Goal: Task Accomplishment & Management: Manage account settings

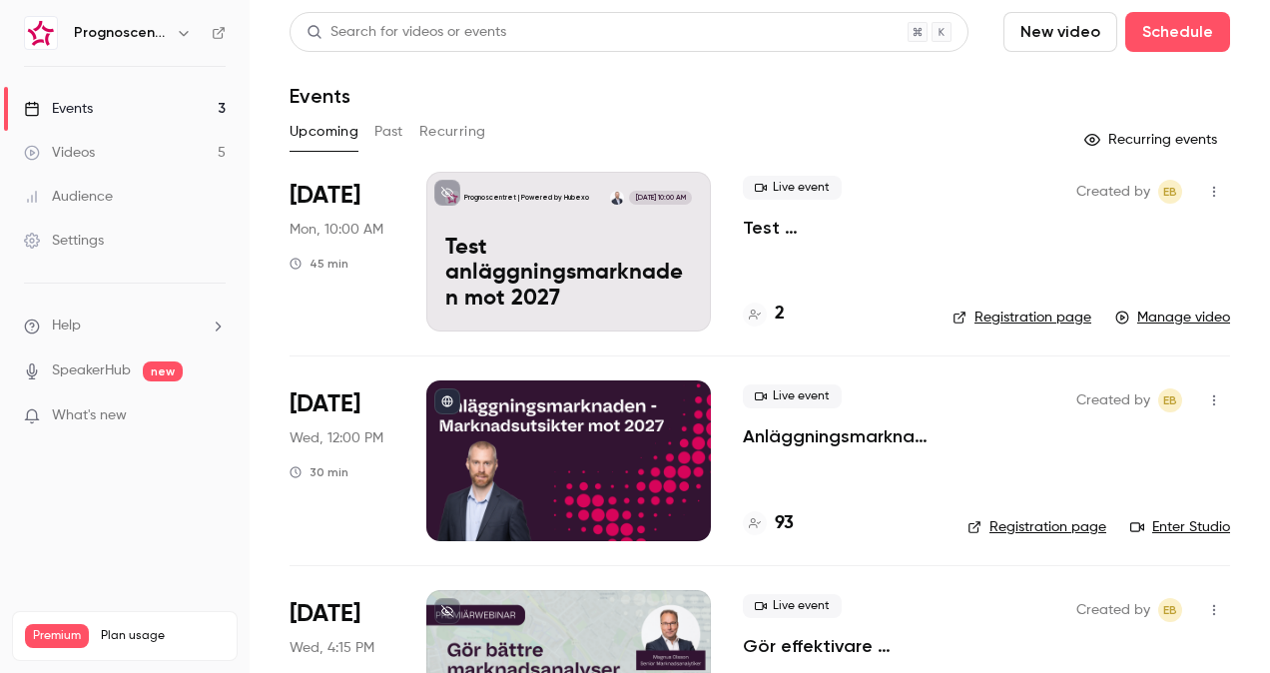
scroll to position [112, 0]
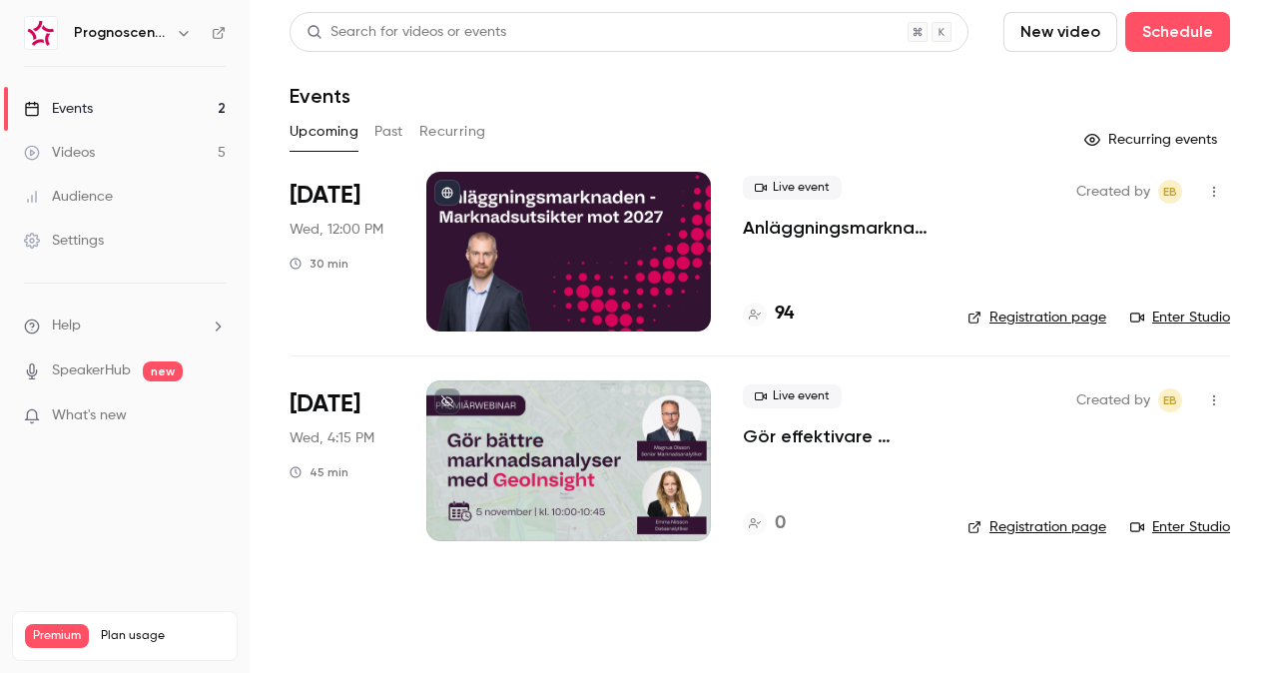
click at [834, 229] on p "Anläggningsmarknaden: Marknadsutsikter mot 2027" at bounding box center [839, 228] width 193 height 24
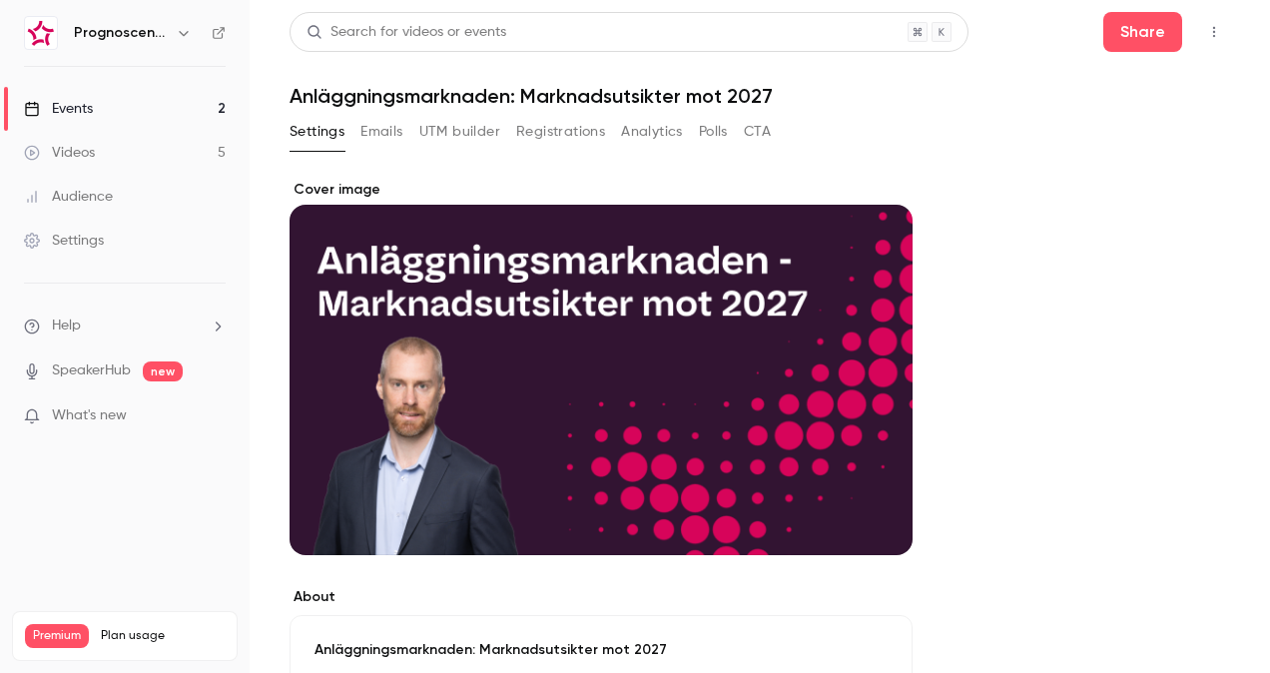
click at [570, 129] on button "Registrations" at bounding box center [560, 132] width 89 height 32
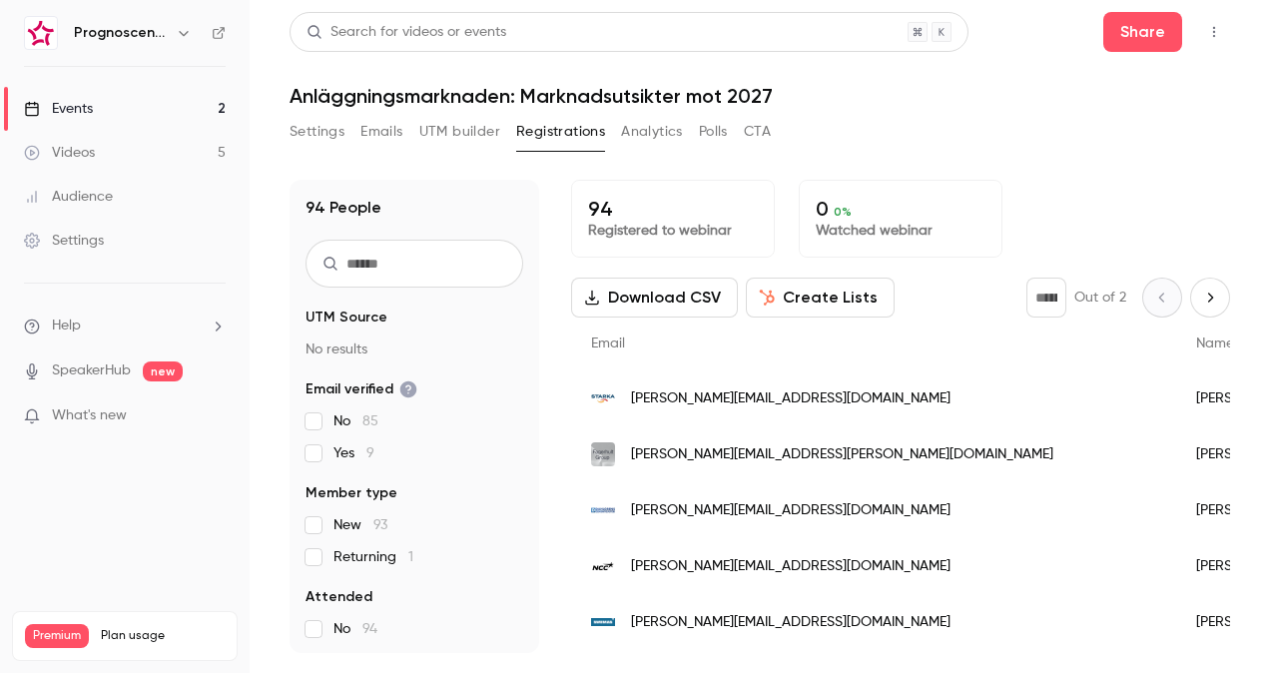
click at [80, 102] on div "Events" at bounding box center [58, 109] width 69 height 20
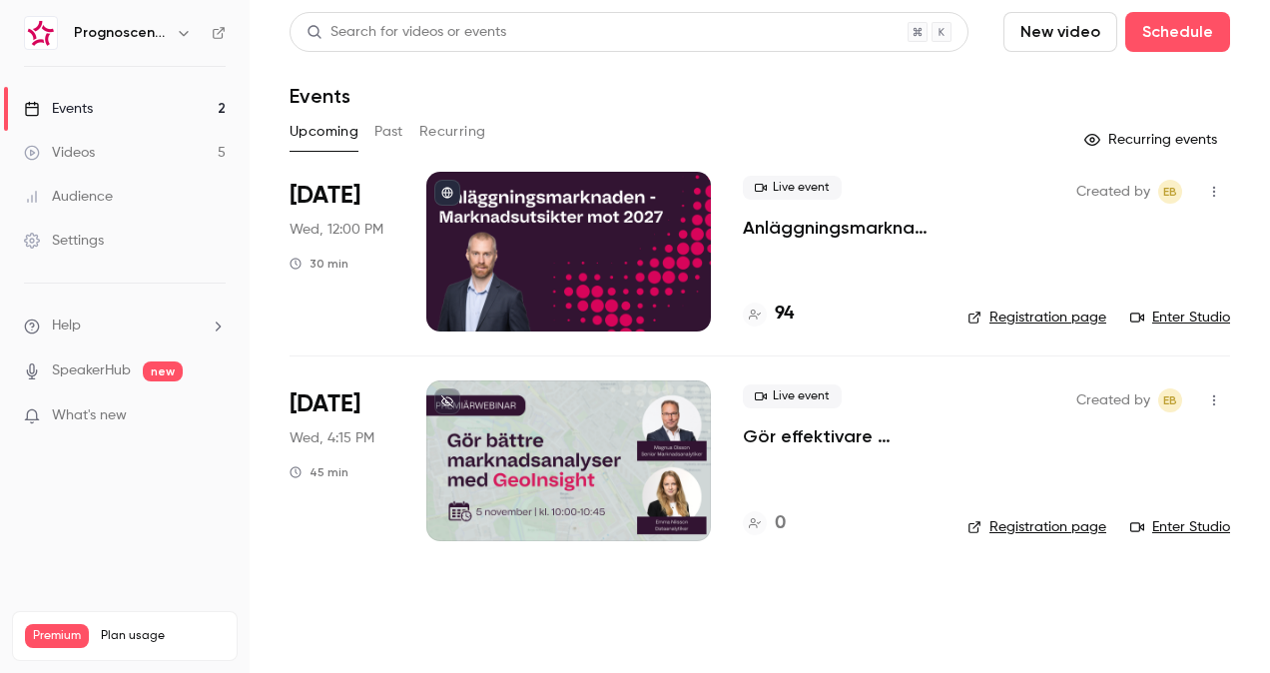
click at [122, 110] on link "Events 2" at bounding box center [125, 109] width 250 height 44
click at [879, 227] on p "Anläggningsmarknaden: Marknadsutsikter mot 2027" at bounding box center [839, 228] width 193 height 24
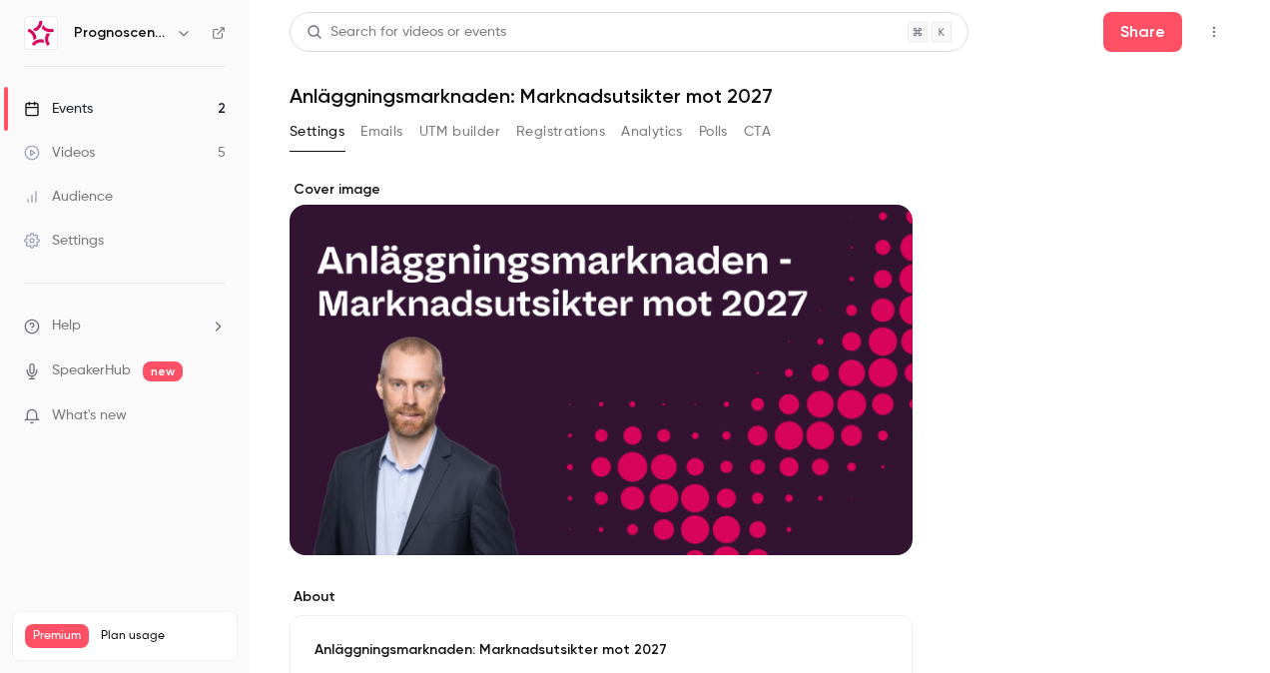
click at [1206, 30] on icon "button" at bounding box center [1214, 32] width 16 height 14
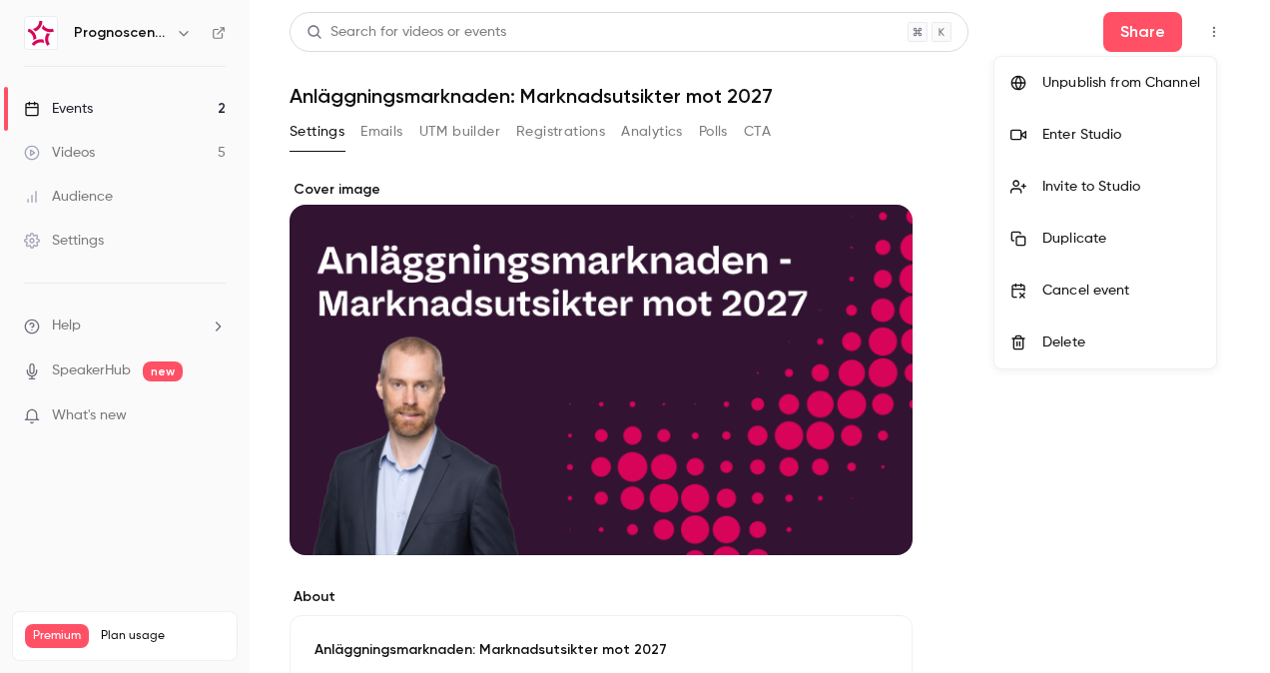
click at [1100, 138] on div "Enter Studio" at bounding box center [1121, 135] width 158 height 20
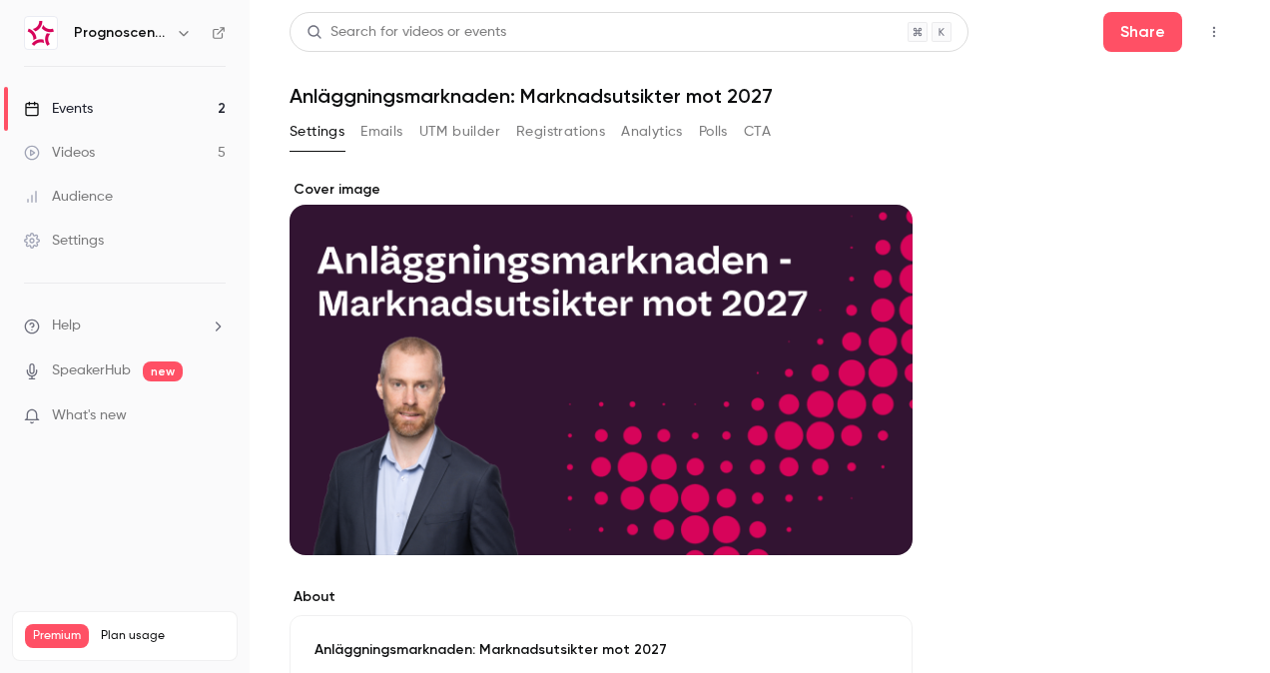
click at [389, 122] on button "Emails" at bounding box center [381, 132] width 42 height 32
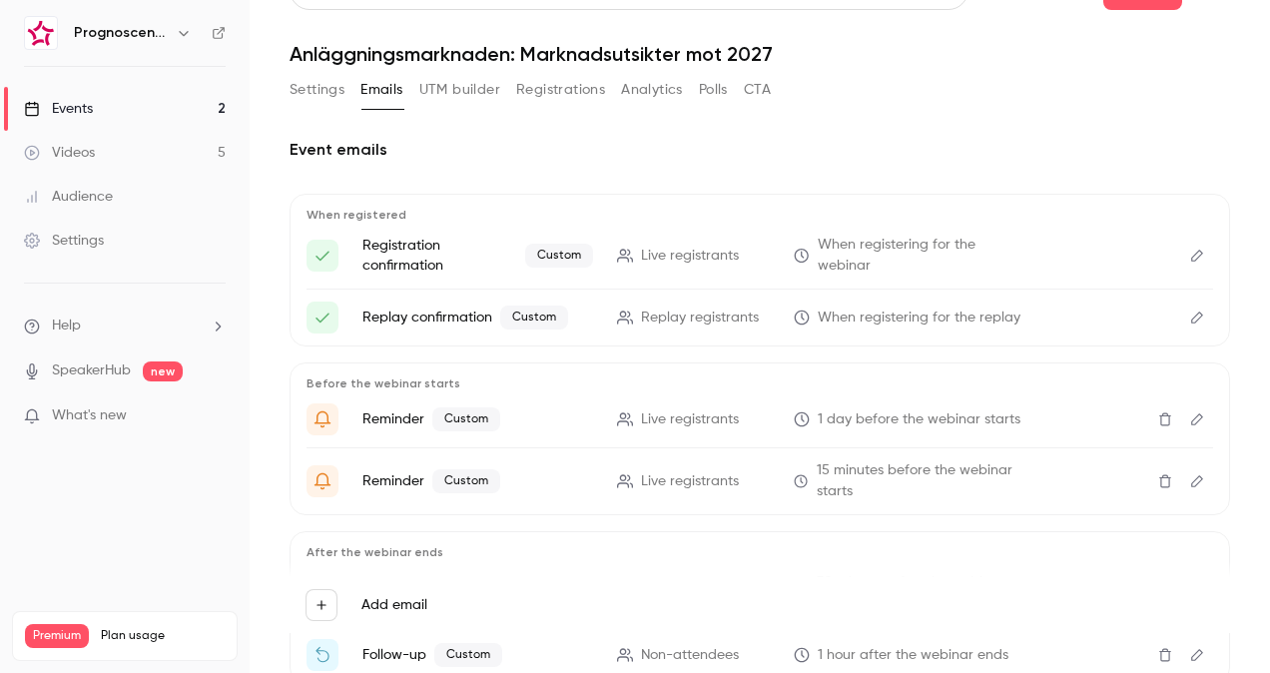
scroll to position [63, 0]
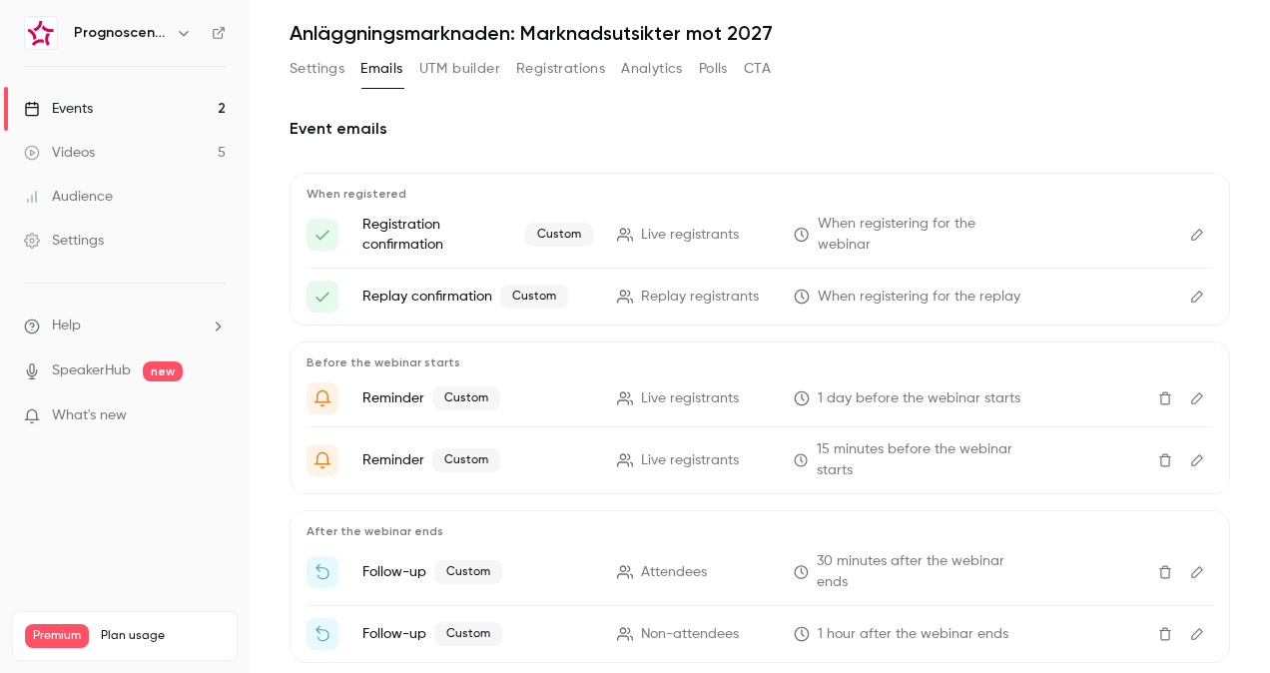
click at [1189, 399] on icon "Edit" at bounding box center [1197, 398] width 16 height 14
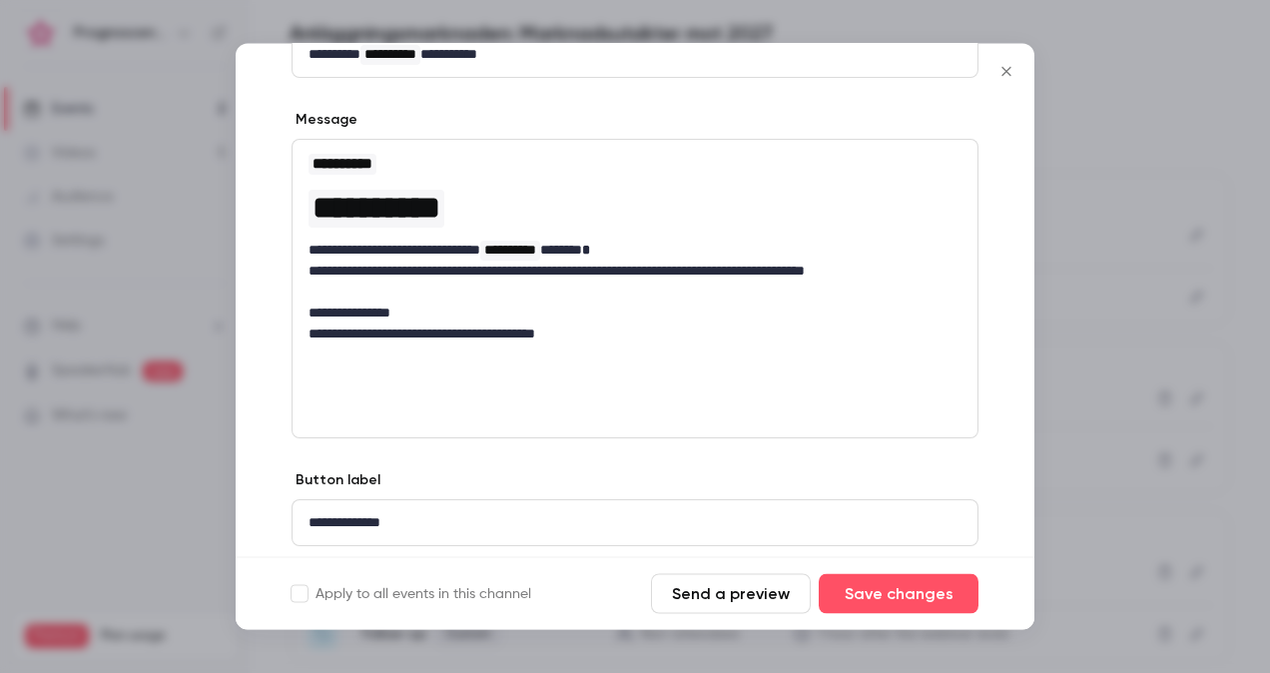
scroll to position [326, 0]
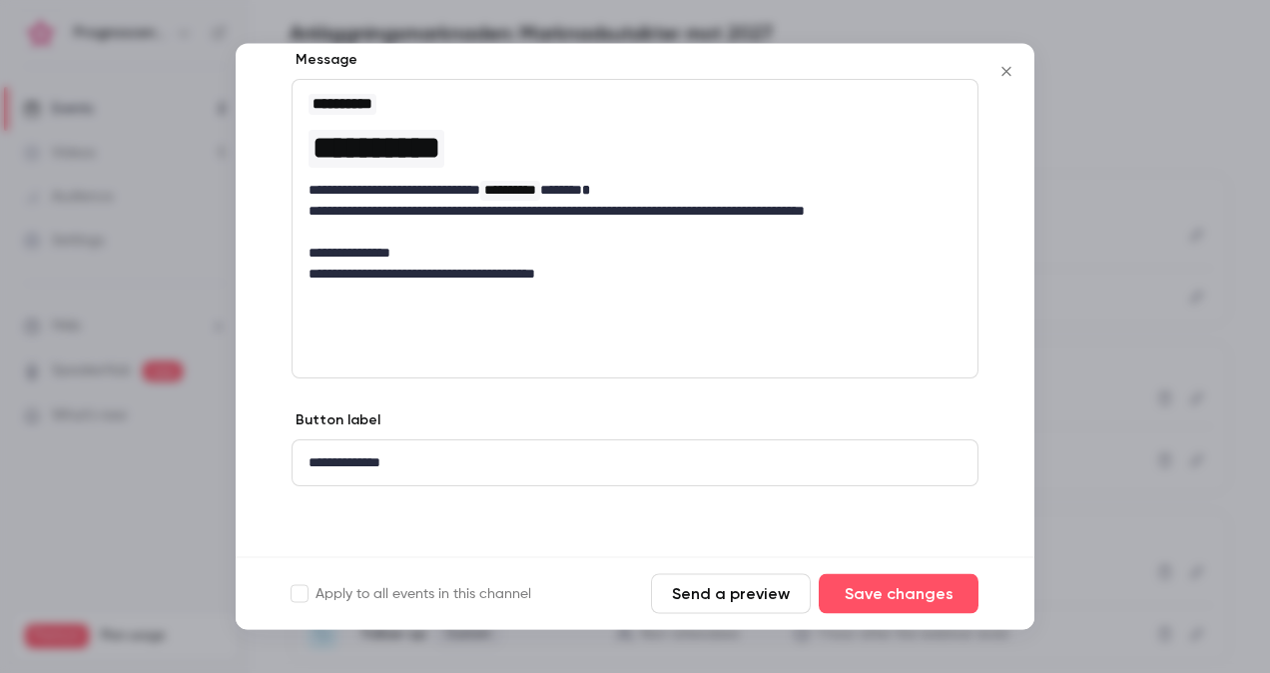
click at [1010, 72] on icon "Close" at bounding box center [1007, 72] width 24 height 16
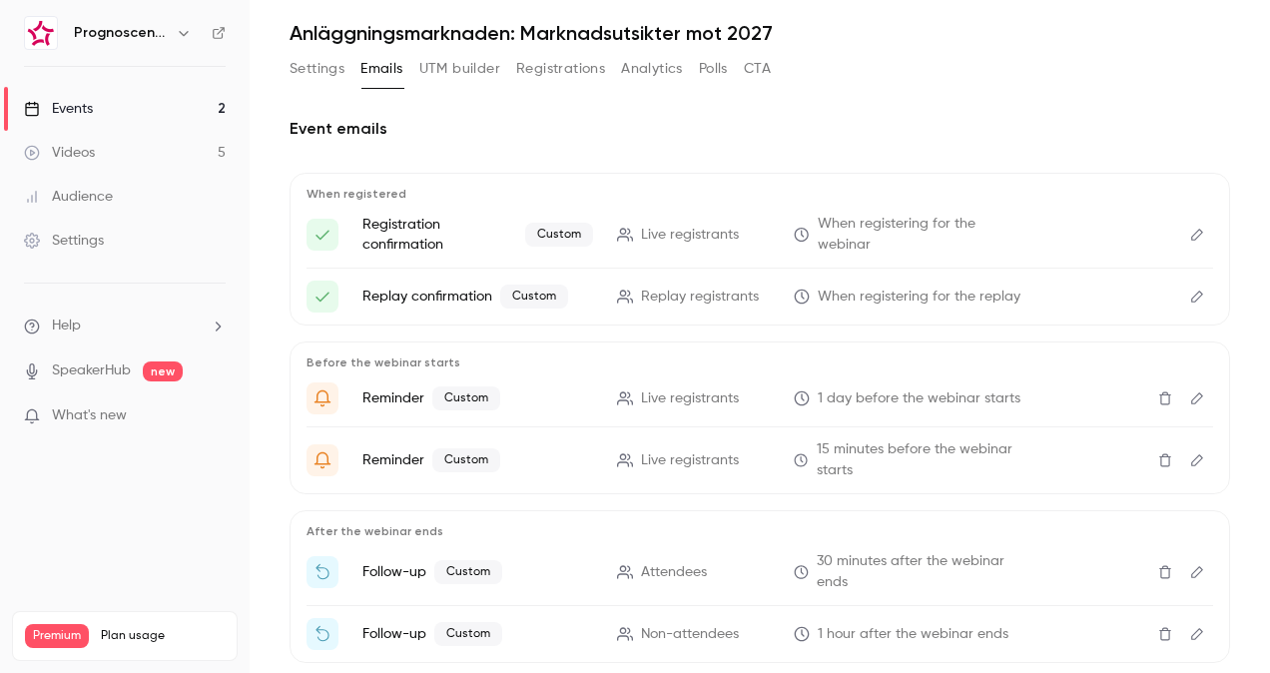
click at [1189, 459] on icon "Edit" at bounding box center [1197, 460] width 16 height 14
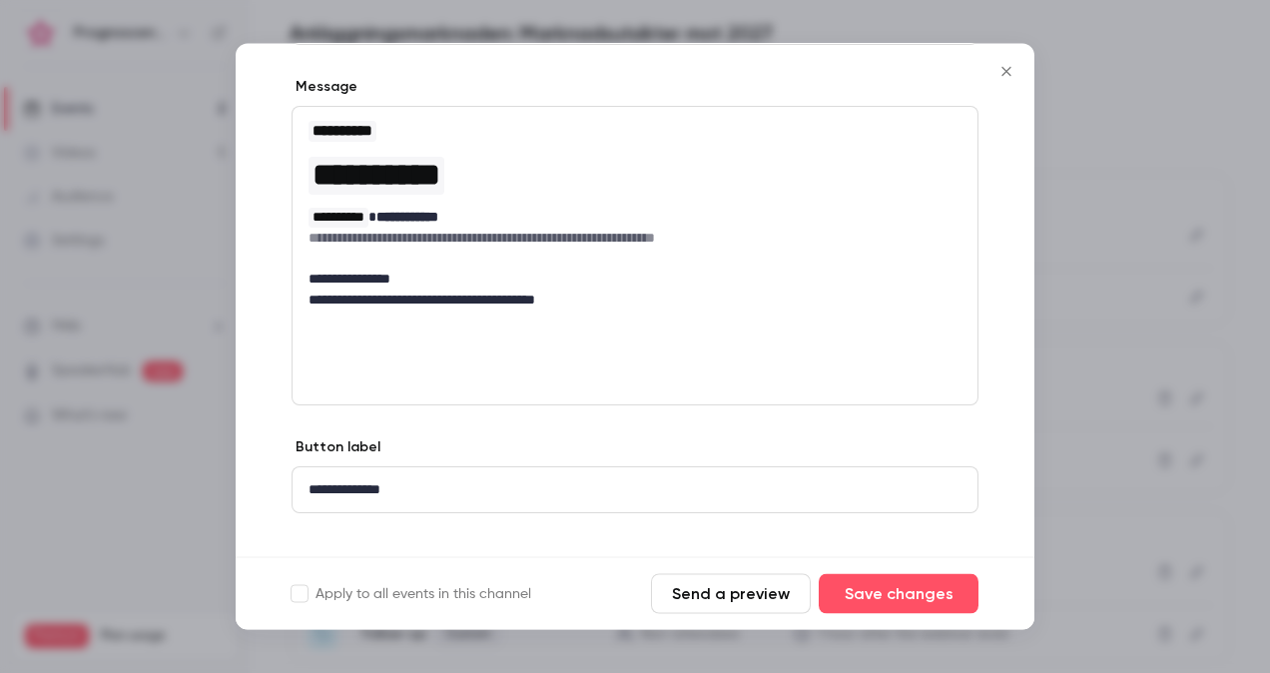
scroll to position [300, 0]
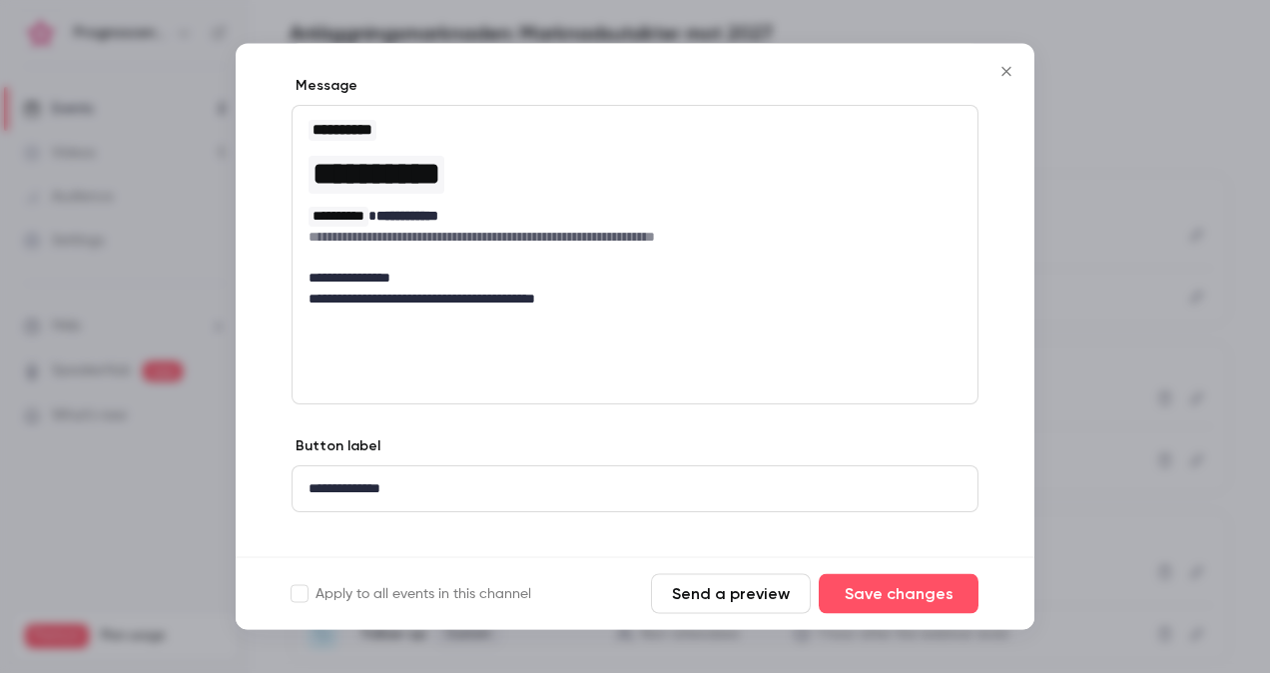
click at [1004, 72] on icon "Close" at bounding box center [1007, 72] width 24 height 16
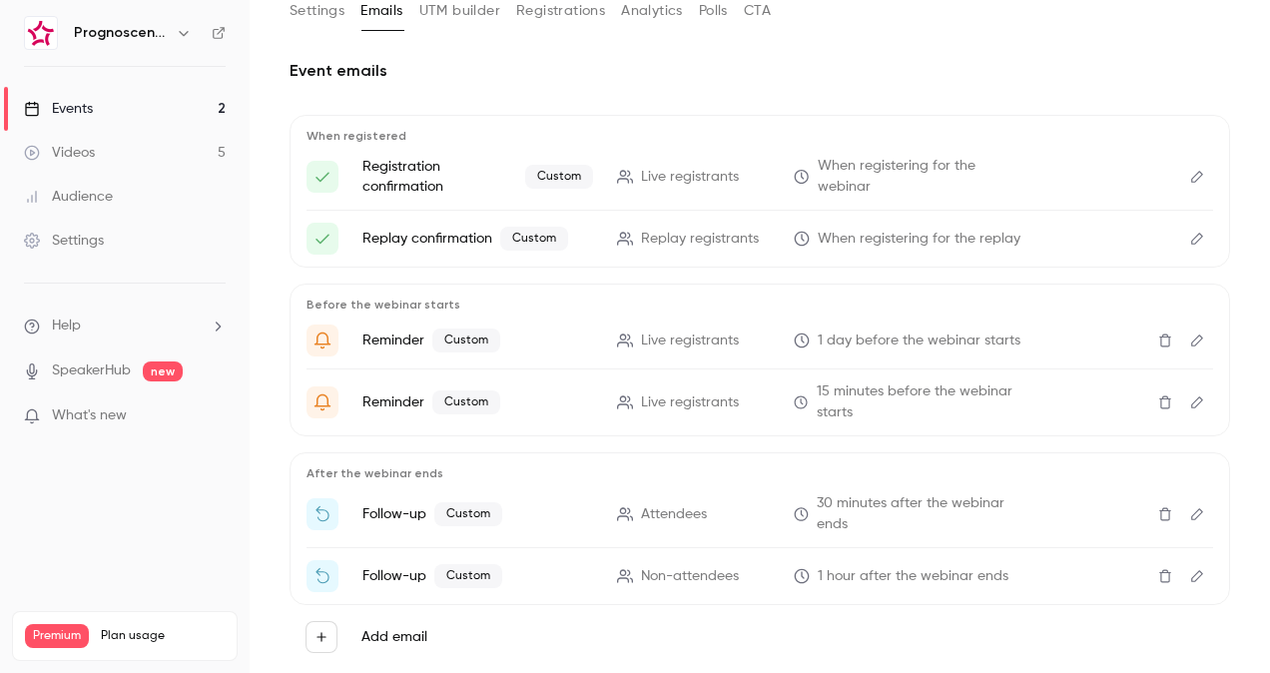
scroll to position [167, 0]
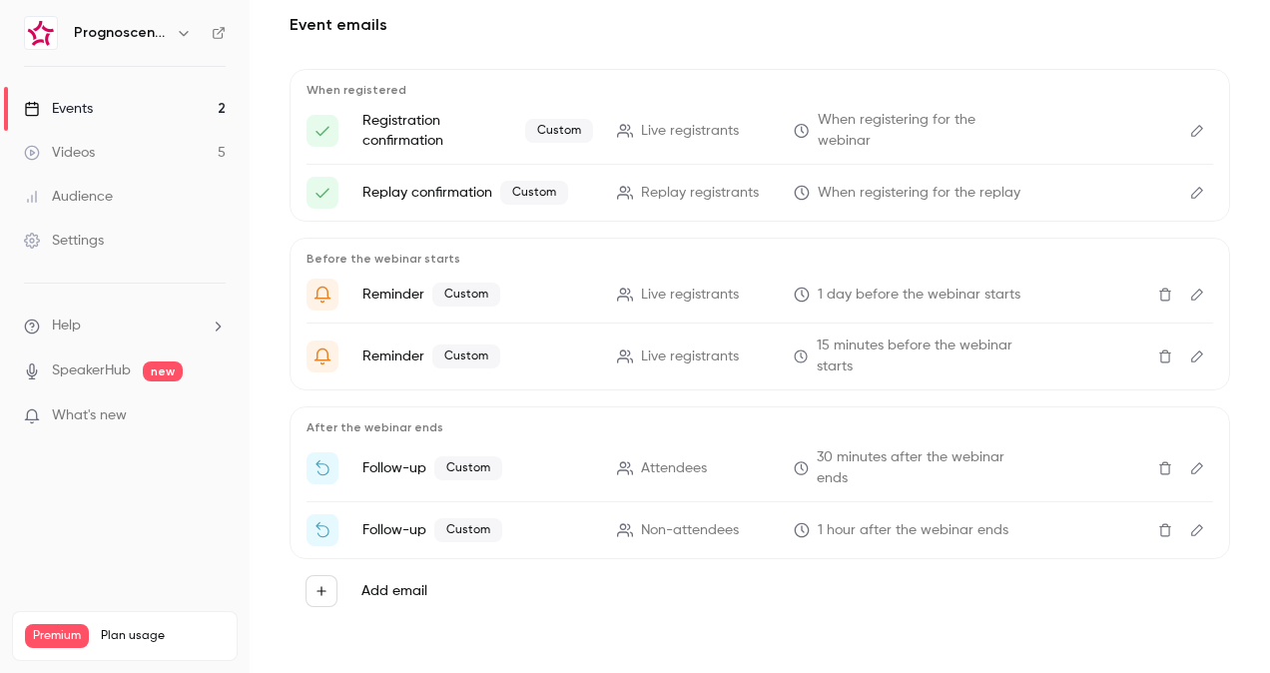
click at [1189, 467] on icon "Edit" at bounding box center [1197, 468] width 16 height 14
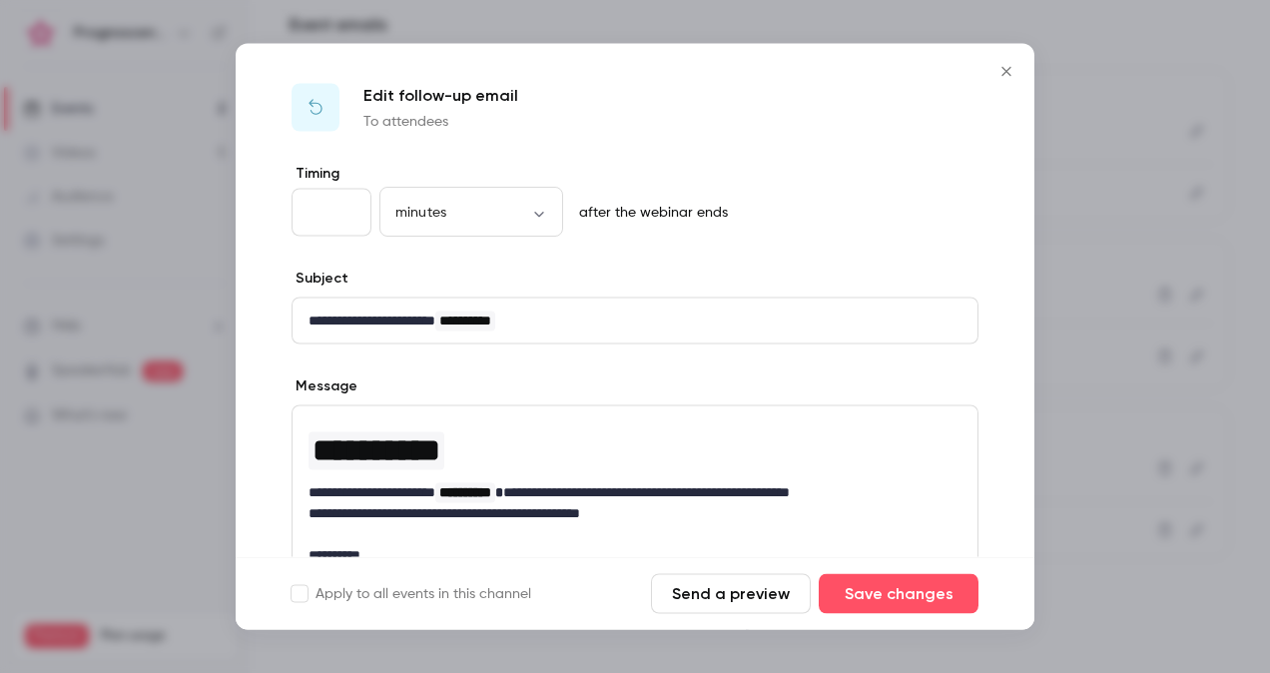
scroll to position [100, 0]
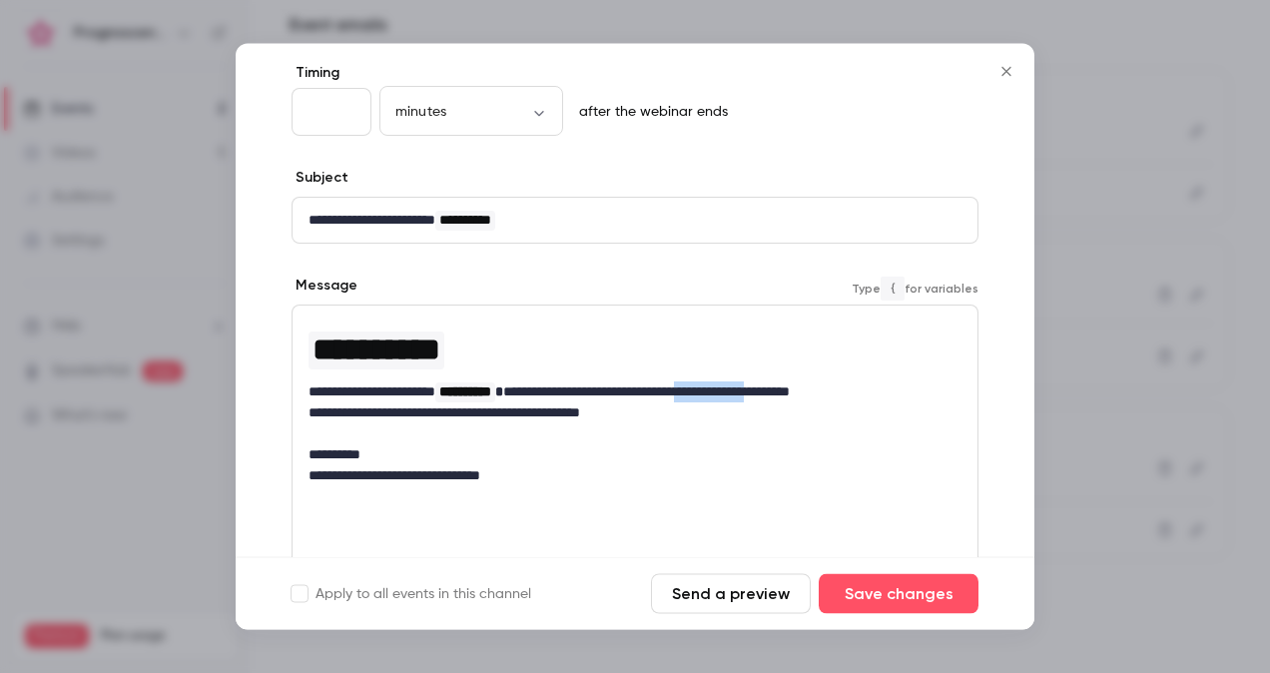
drag, startPoint x: 754, startPoint y: 390, endPoint x: 839, endPoint y: 389, distance: 84.9
click at [839, 389] on p "**********" at bounding box center [628, 392] width 638 height 21
click at [804, 392] on p "**********" at bounding box center [628, 392] width 638 height 21
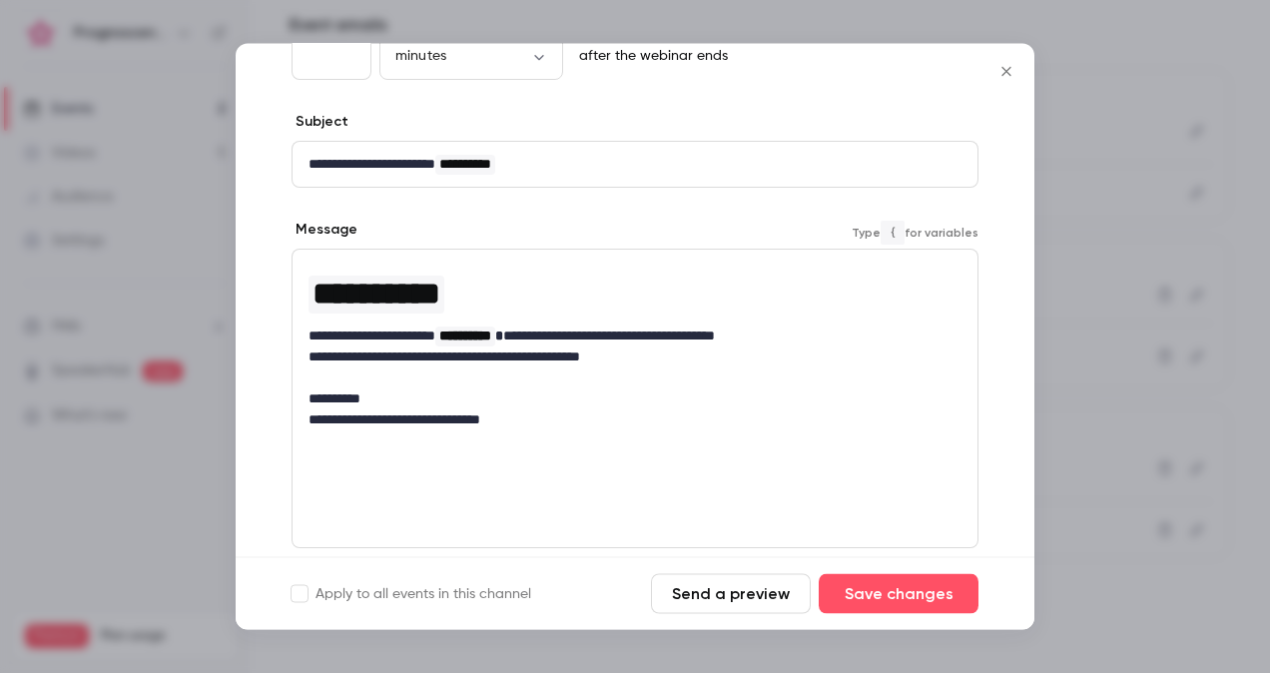
scroll to position [26, 0]
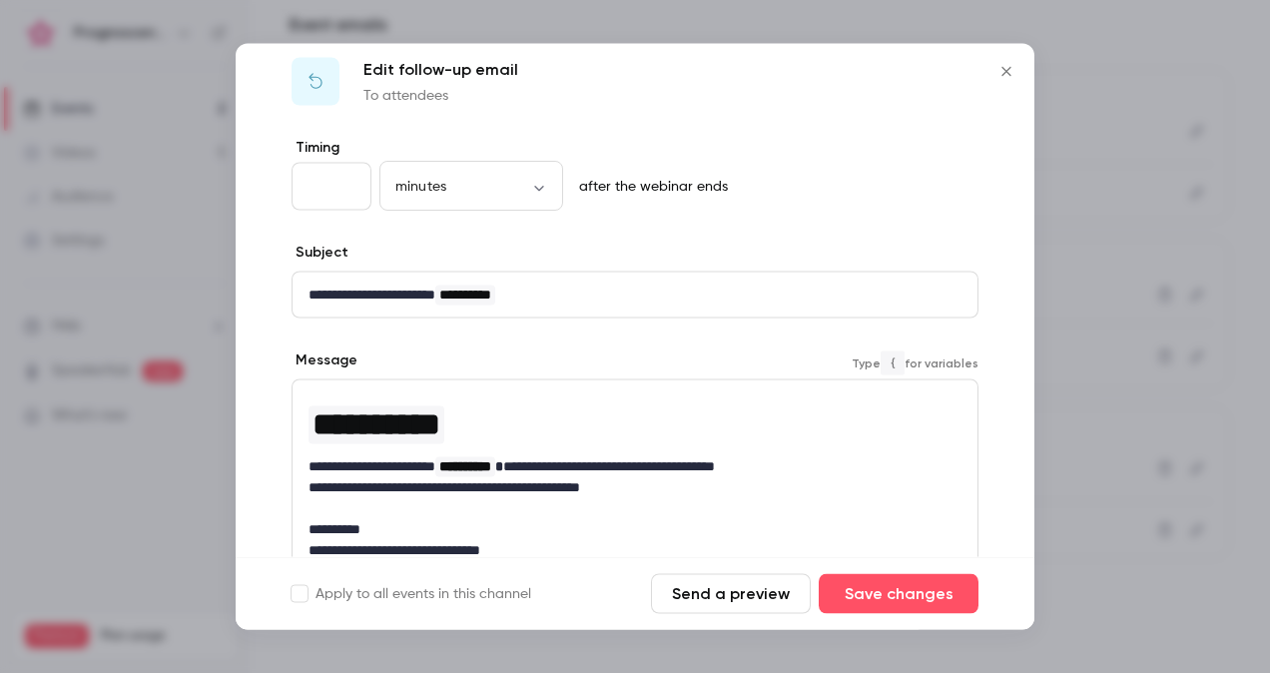
click at [663, 481] on p "**********" at bounding box center [628, 487] width 638 height 21
click at [713, 593] on button "Send a preview" at bounding box center [731, 594] width 160 height 40
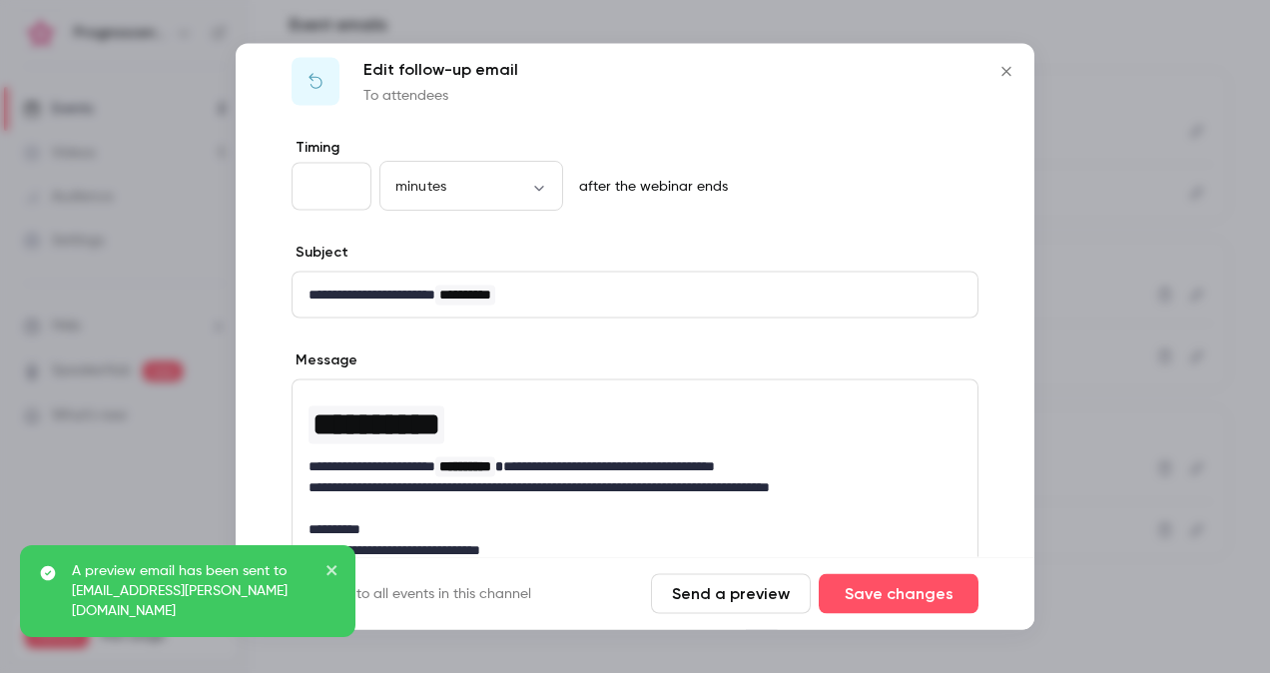
click at [900, 482] on p "**********" at bounding box center [628, 487] width 638 height 21
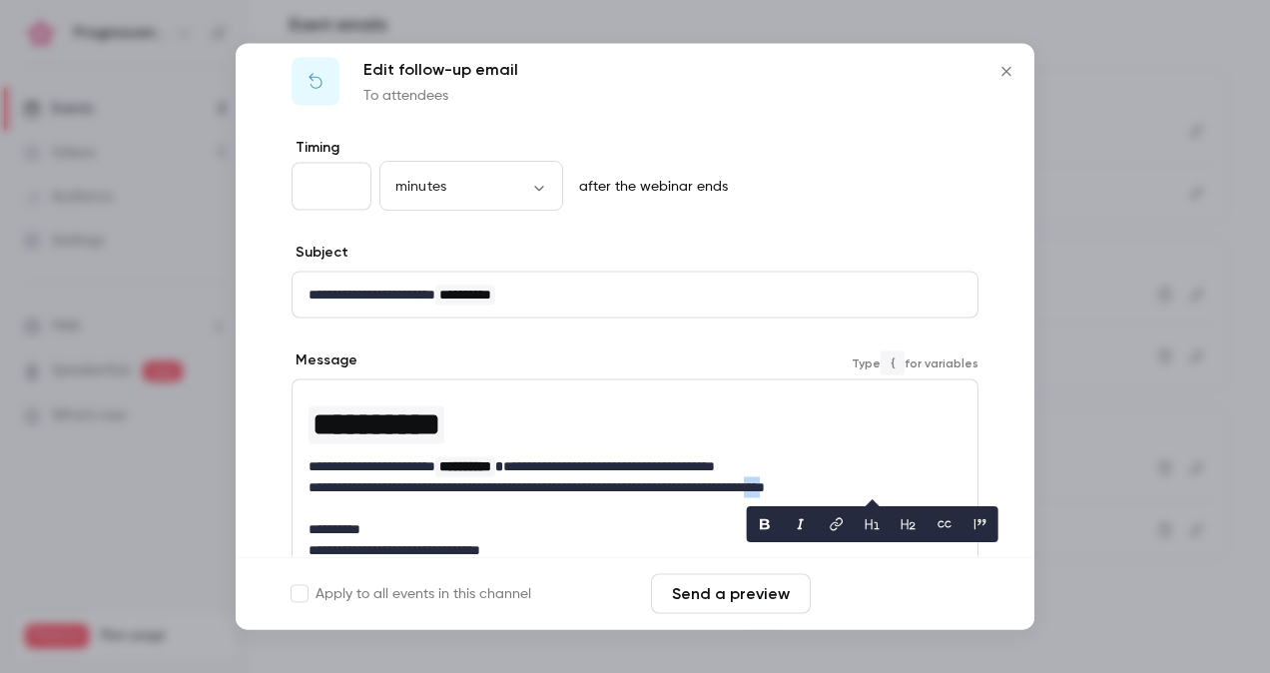
click at [910, 587] on button "Save changes" at bounding box center [899, 594] width 160 height 40
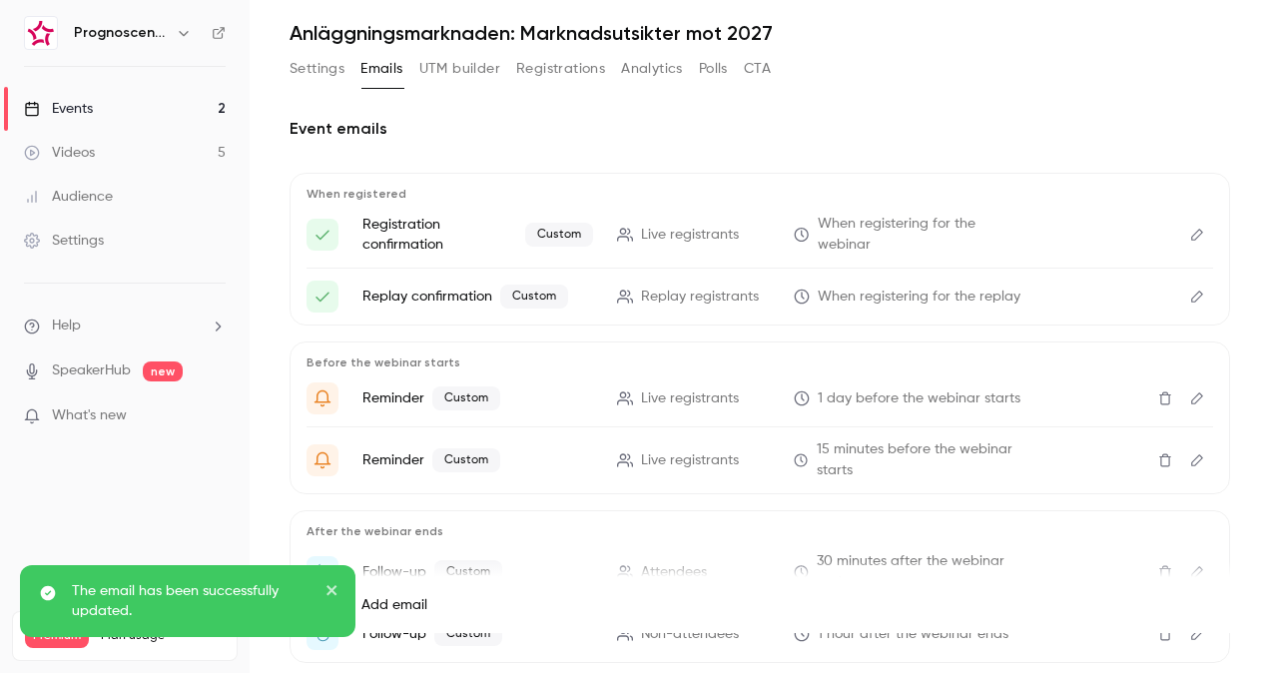
scroll to position [0, 0]
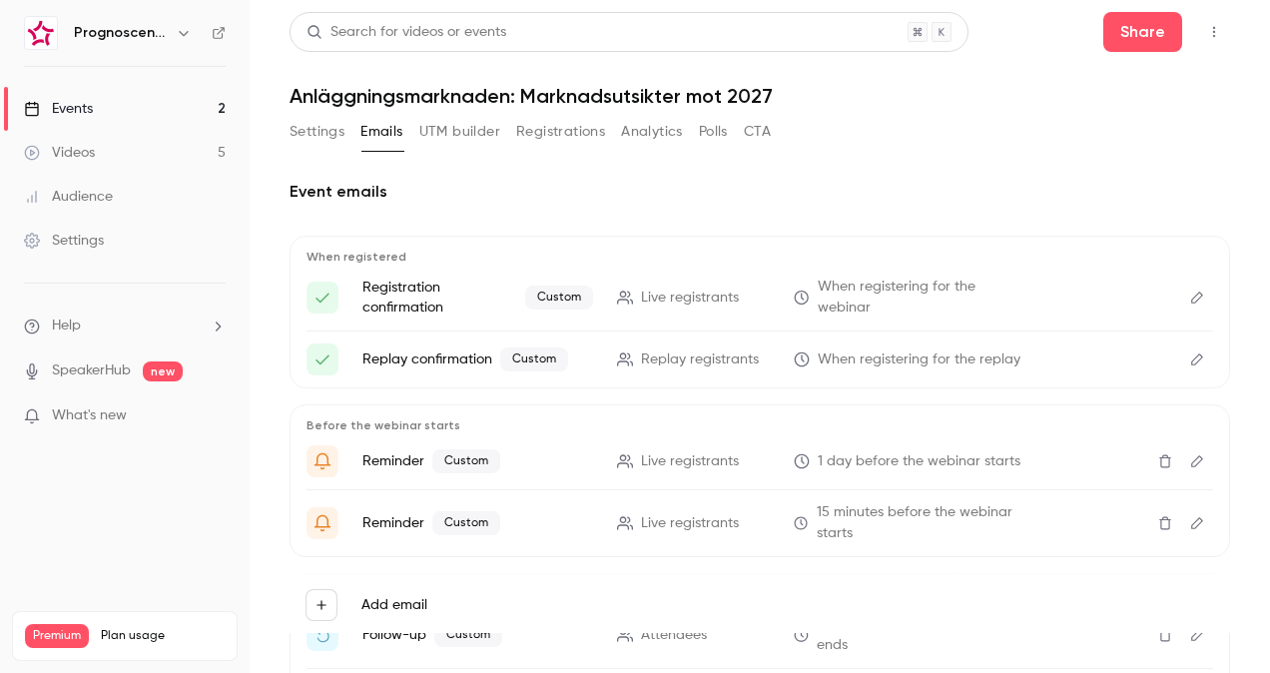
click at [103, 103] on link "Events 2" at bounding box center [125, 109] width 250 height 44
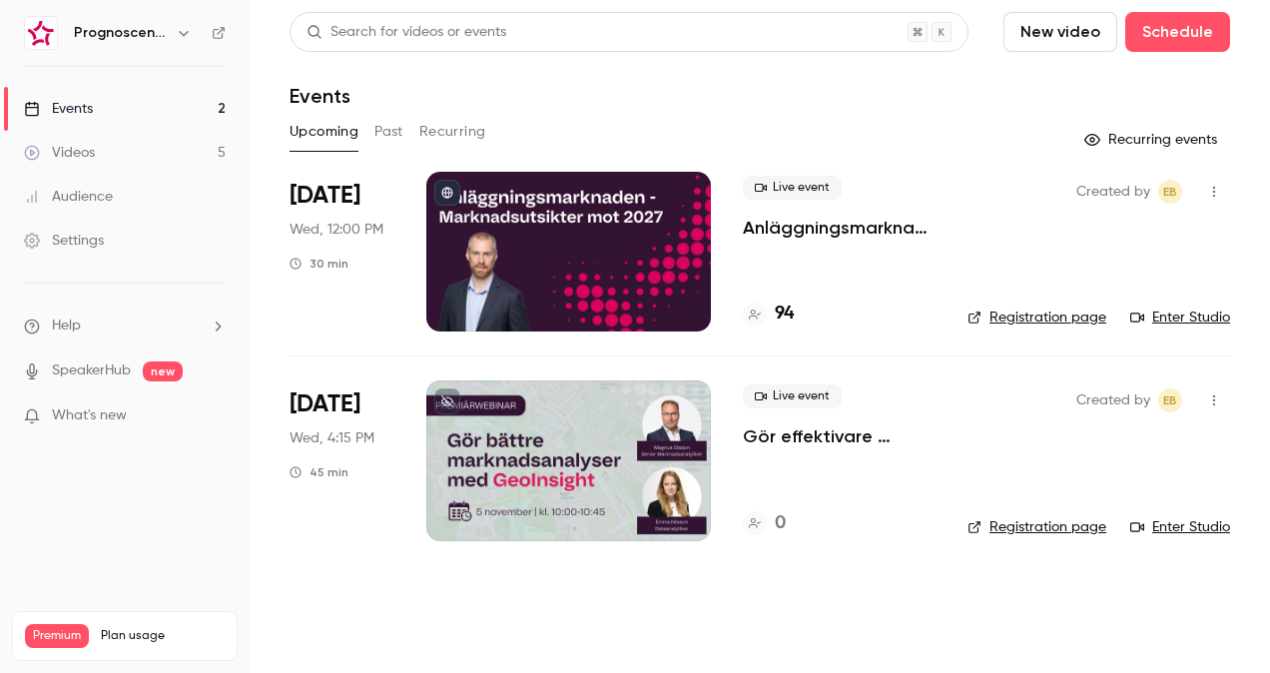
click at [615, 242] on div at bounding box center [568, 252] width 285 height 160
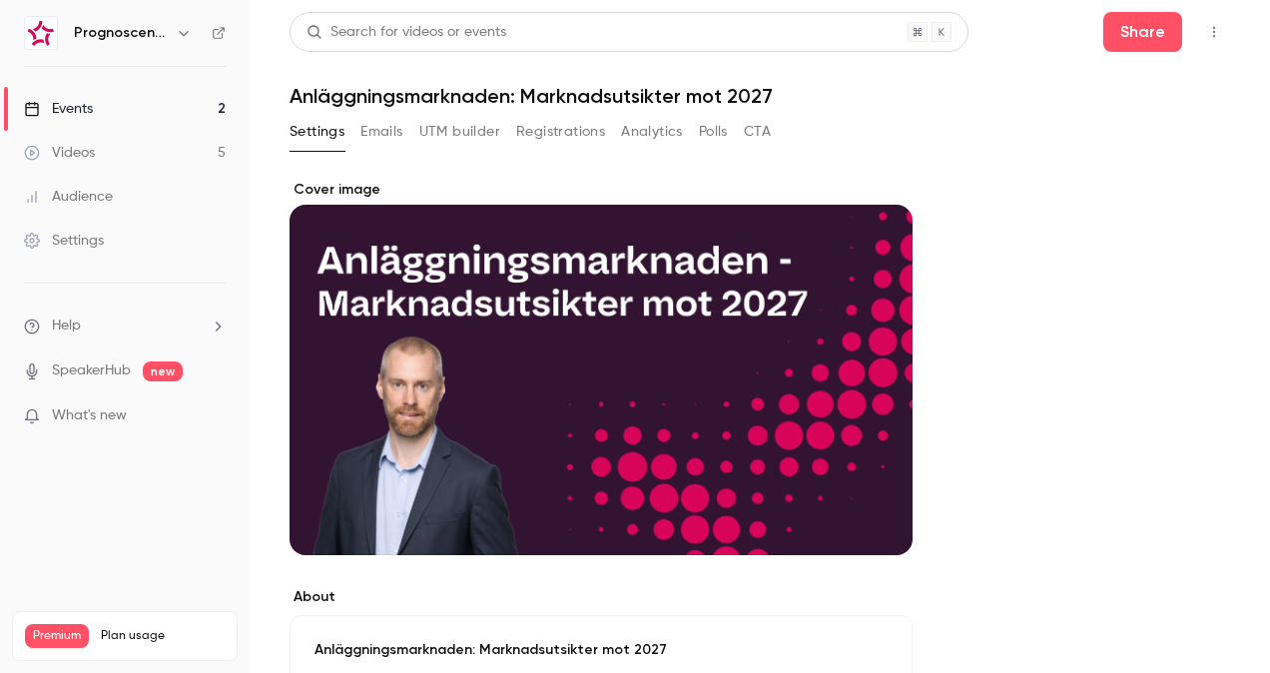
click at [1206, 38] on icon "button" at bounding box center [1214, 32] width 16 height 14
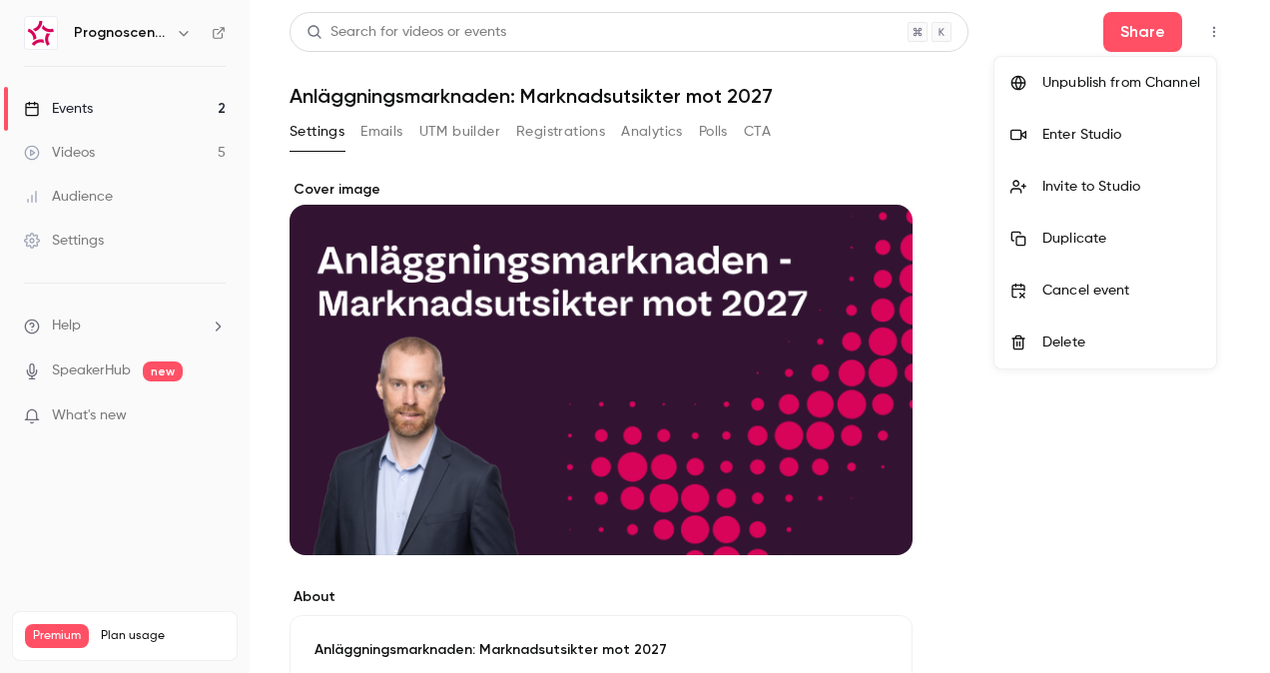
click at [1097, 132] on div "Enter Studio" at bounding box center [1121, 135] width 158 height 20
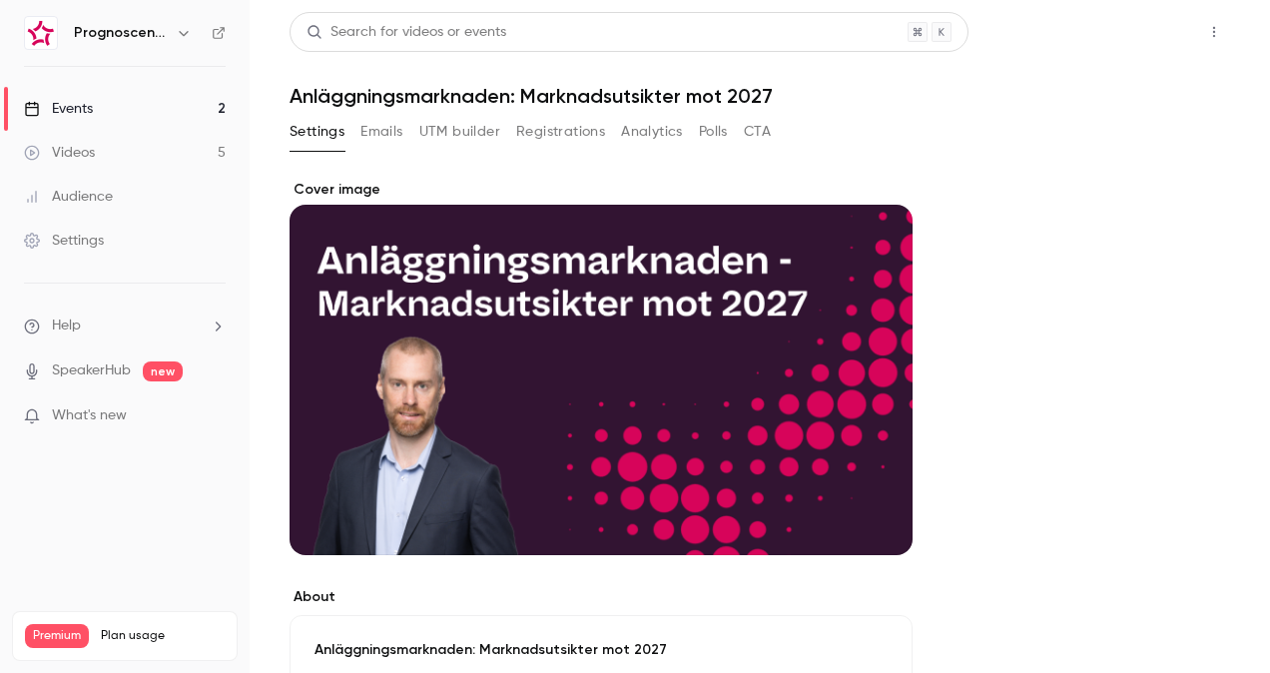
click at [1146, 26] on button "Share" at bounding box center [1142, 32] width 79 height 40
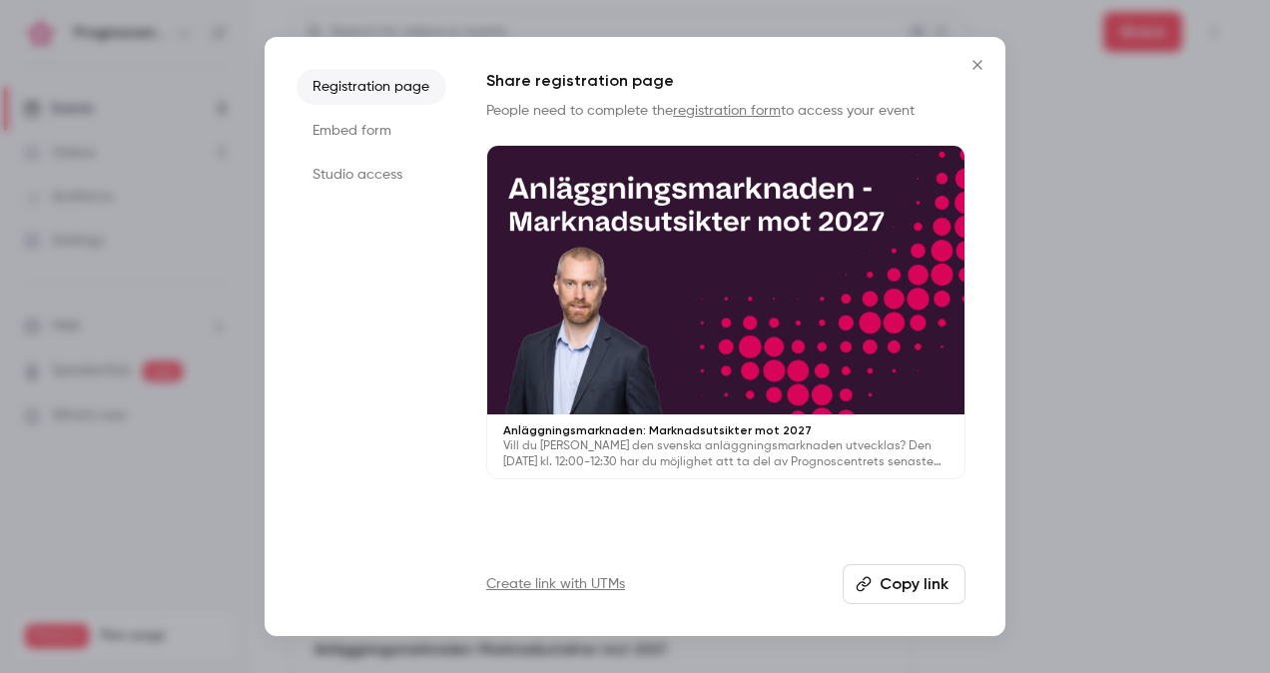
click at [933, 583] on button "Copy link" at bounding box center [904, 584] width 123 height 40
click at [979, 64] on icon "Close" at bounding box center [977, 64] width 9 height 9
